Goal: Task Accomplishment & Management: Manage account settings

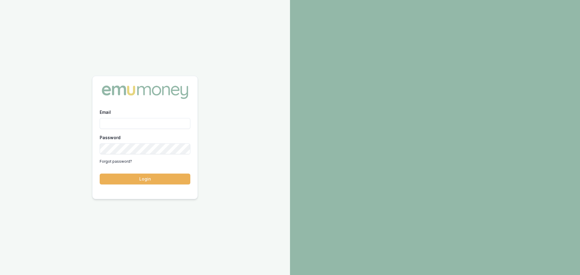
click at [112, 123] on input "Email" at bounding box center [145, 123] width 91 height 11
type input "evette.abdo@emumoney.com.au"
click at [150, 181] on button "Login" at bounding box center [145, 179] width 91 height 11
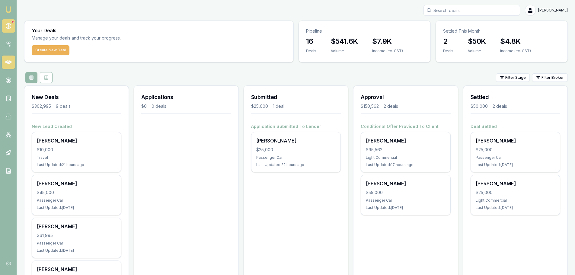
click at [8, 28] on icon at bounding box center [8, 26] width 6 height 6
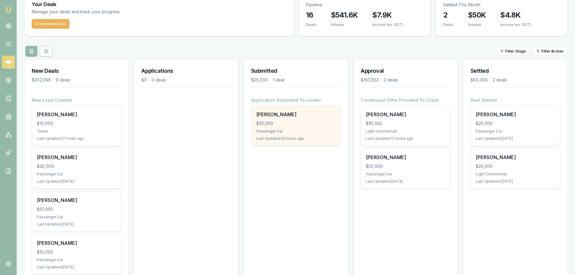
scroll to position [91, 0]
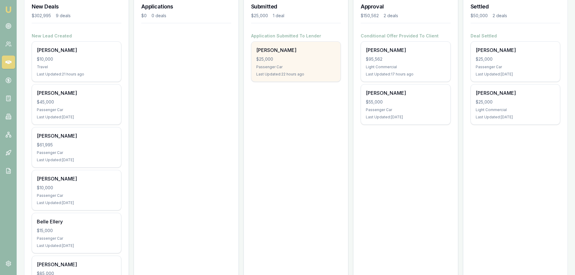
click at [310, 63] on div "Abdul Ajaj $25,000 Passenger Car Last Updated: 22 hours ago" at bounding box center [296, 62] width 89 height 40
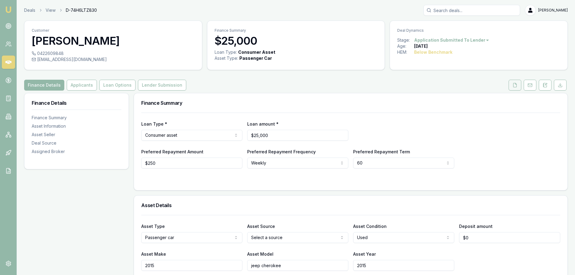
click at [517, 86] on icon at bounding box center [515, 85] width 5 height 5
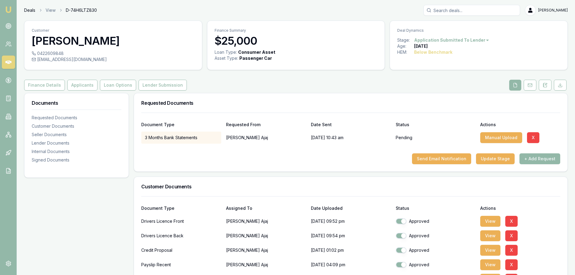
click at [27, 10] on link "Deals" at bounding box center [29, 10] width 11 height 6
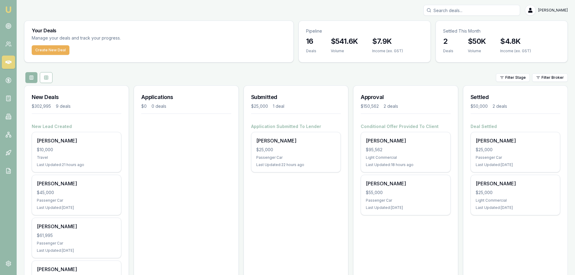
click at [10, 10] on img at bounding box center [8, 9] width 7 height 7
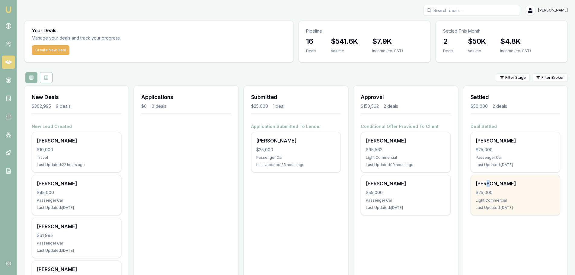
click at [487, 182] on div "Hadi Dirani" at bounding box center [515, 183] width 79 height 7
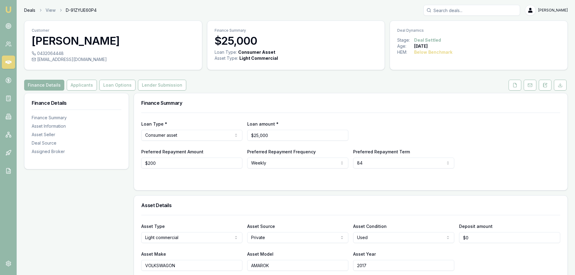
click at [29, 11] on link "Deals" at bounding box center [29, 10] width 11 height 6
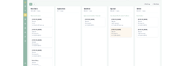
scroll to position [30, 0]
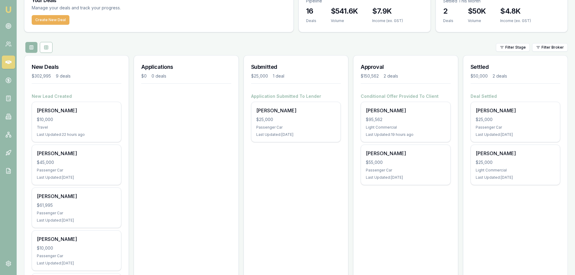
click at [412, 115] on div "John Sudholz $95,562 Light Commercial Last Updated: 19 hours ago" at bounding box center [405, 122] width 89 height 40
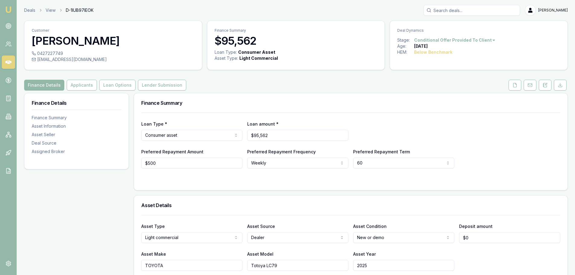
click at [445, 128] on div "Loan Type * Consumer asset Consumer loan Consumer asset Commercial loan Commerc…" at bounding box center [350, 141] width 419 height 56
drag, startPoint x: 449, startPoint y: 118, endPoint x: 448, endPoint y: 122, distance: 3.3
click at [448, 122] on div "Loan Type * Consumer asset Consumer loan Consumer asset Commercial loan Commerc…" at bounding box center [350, 141] width 419 height 56
